Goal: Task Accomplishment & Management: Manage account settings

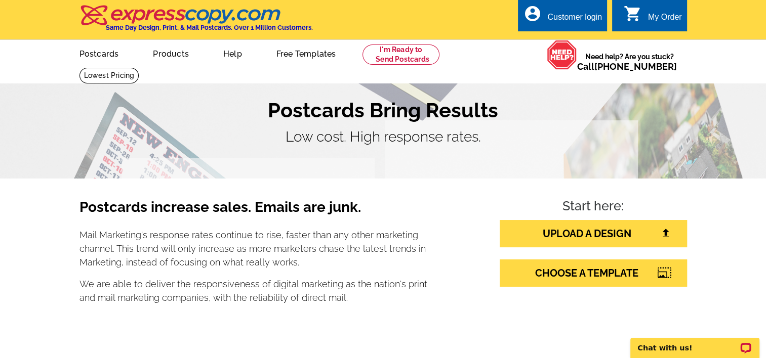
click at [563, 16] on div "Customer login" at bounding box center [574, 20] width 55 height 14
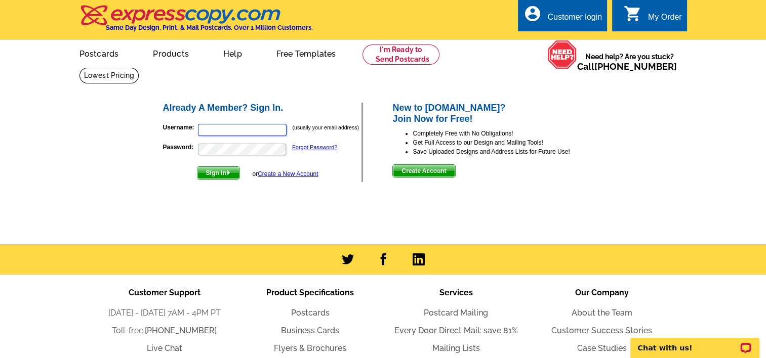
type input "andrewinc@comcast.net"
click at [219, 172] on span "Sign In" at bounding box center [218, 173] width 42 height 12
